Goal: Information Seeking & Learning: Check status

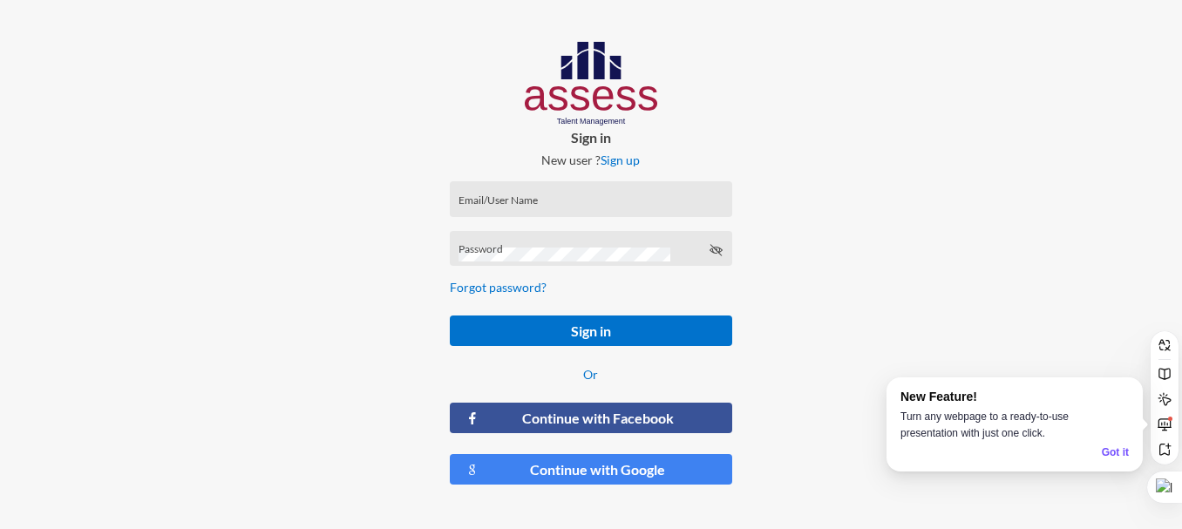
click at [523, 196] on div "Email/User Name" at bounding box center [591, 203] width 264 height 26
paste input "W.wasef@cla.sa"
type input "W.wasef@cla.sa"
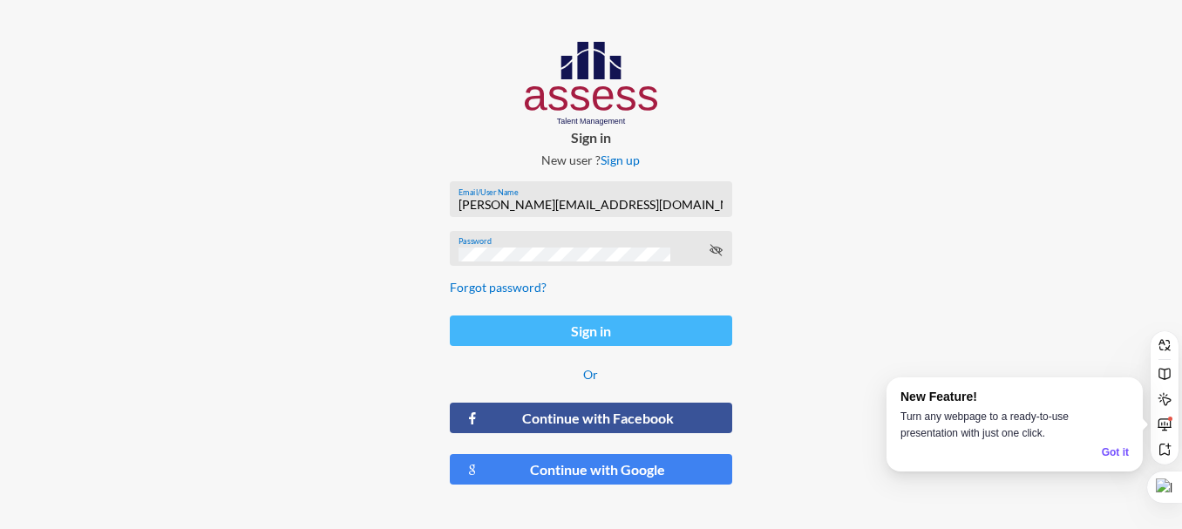
click at [559, 336] on button "Sign in" at bounding box center [591, 331] width 282 height 31
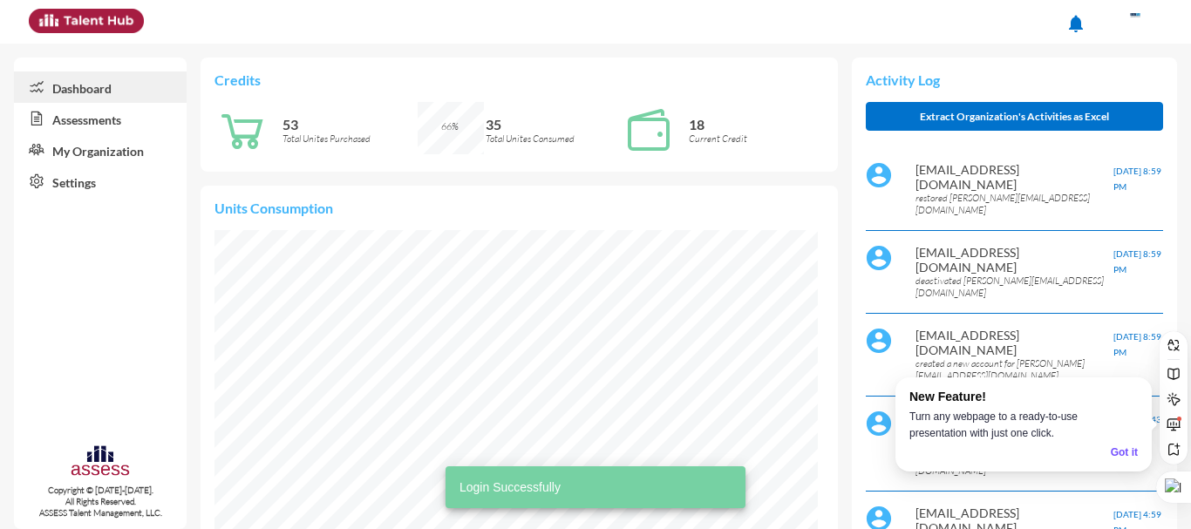
scroll to position [137, 274]
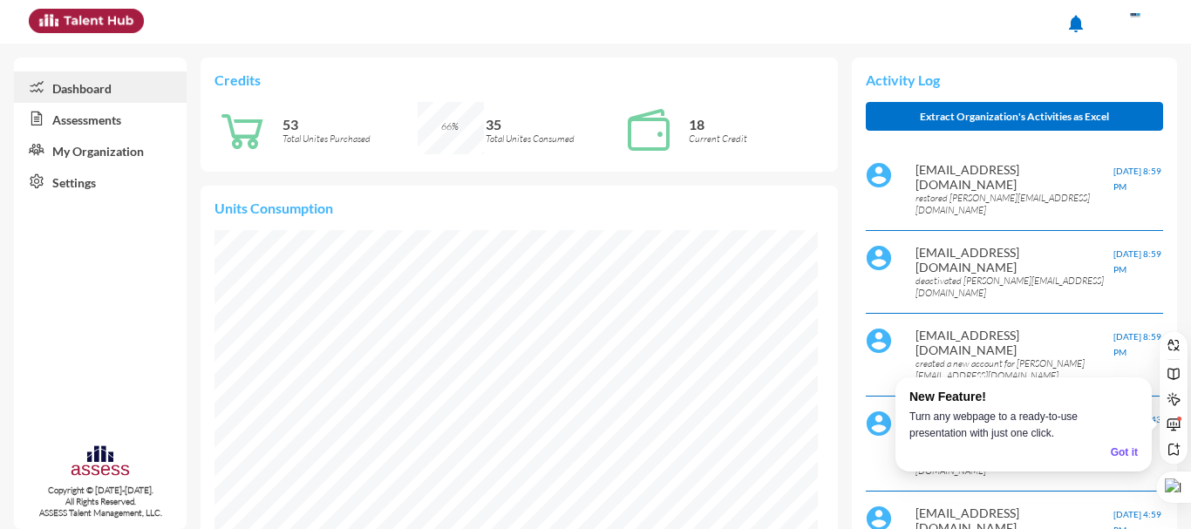
click at [89, 117] on link "Assessments" at bounding box center [100, 118] width 173 height 31
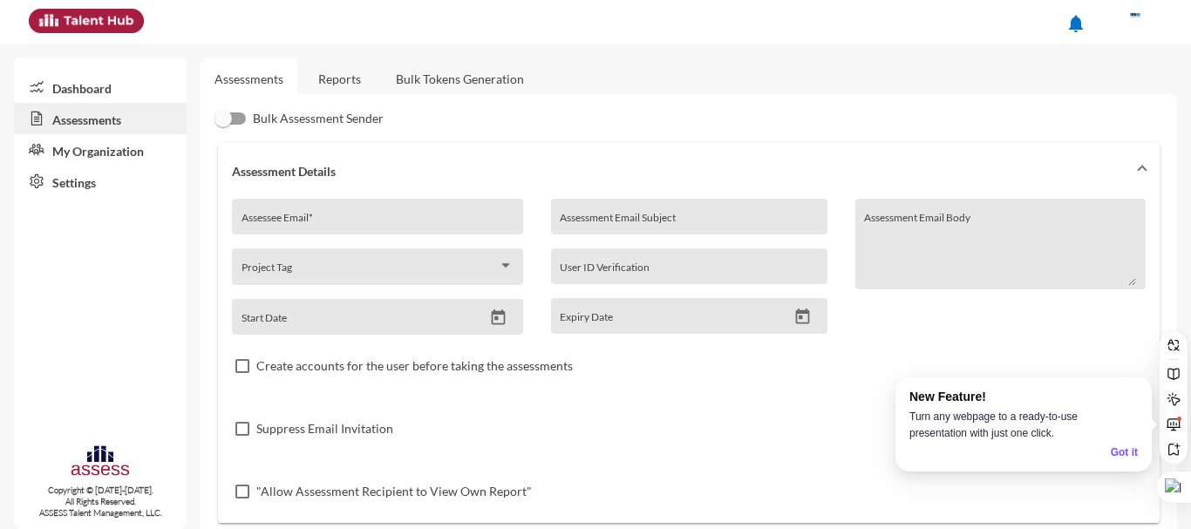
click at [342, 81] on link "Reports" at bounding box center [339, 79] width 71 height 43
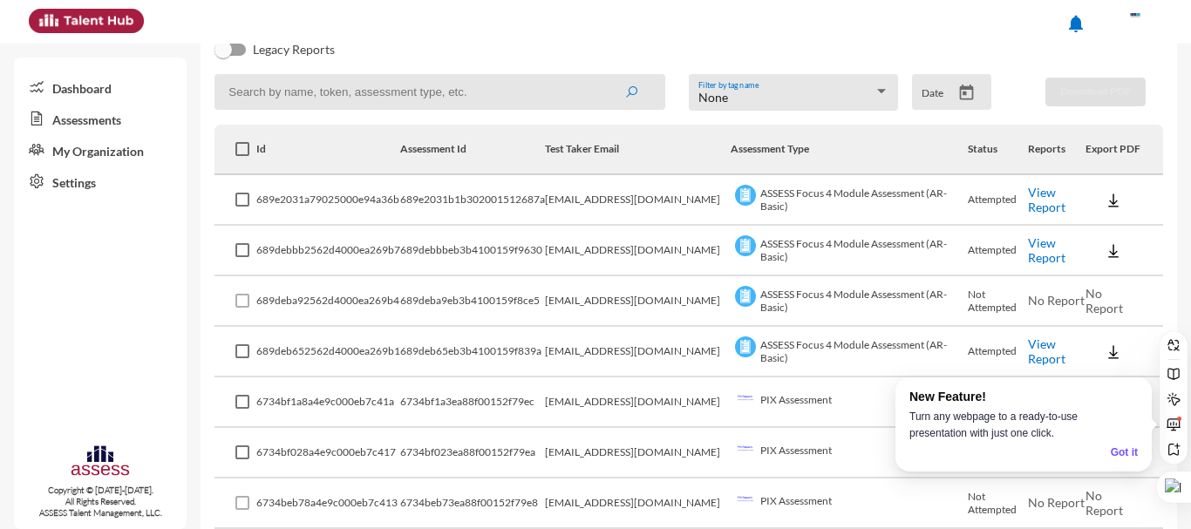
scroll to position [221, 0]
click at [1034, 195] on link "View Report" at bounding box center [1046, 199] width 37 height 30
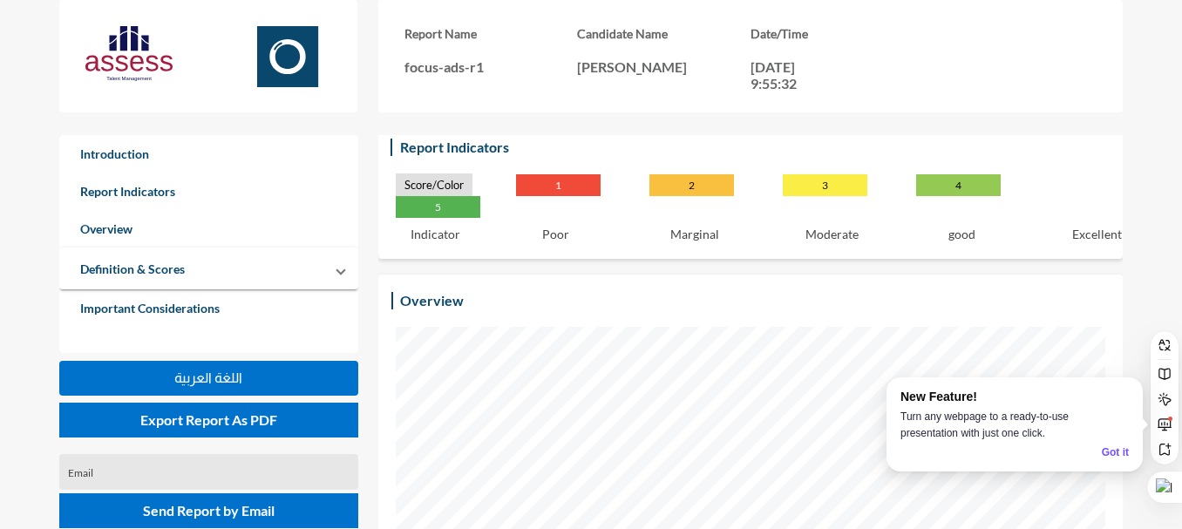
scroll to position [310, 0]
